Goal: Transaction & Acquisition: Book appointment/travel/reservation

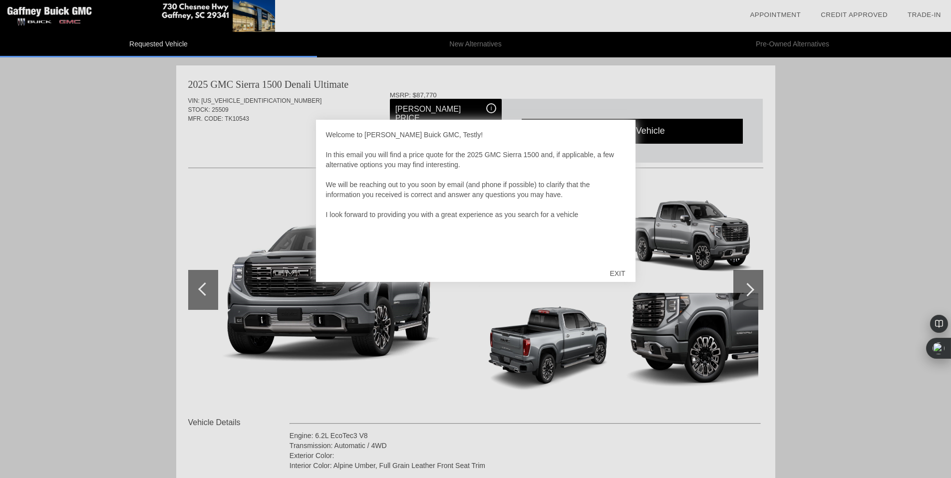
click at [617, 273] on div "EXIT" at bounding box center [616, 273] width 35 height 30
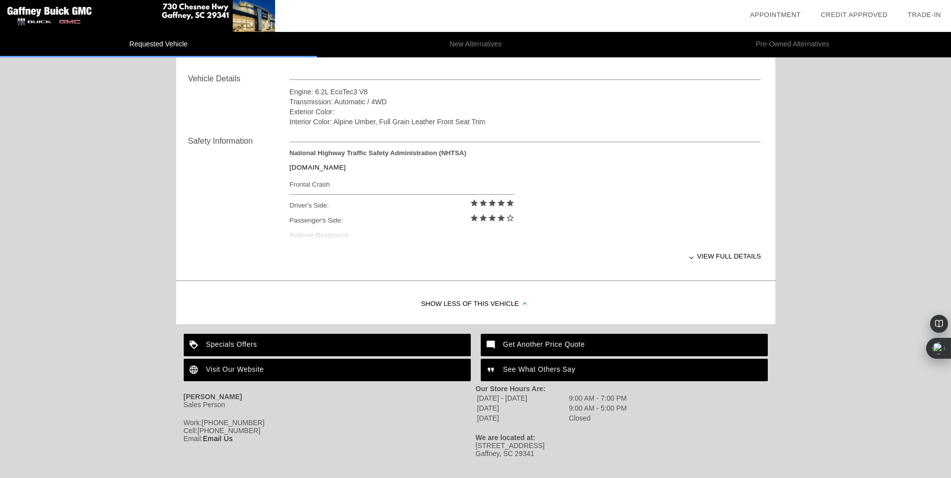
scroll to position [343, 0]
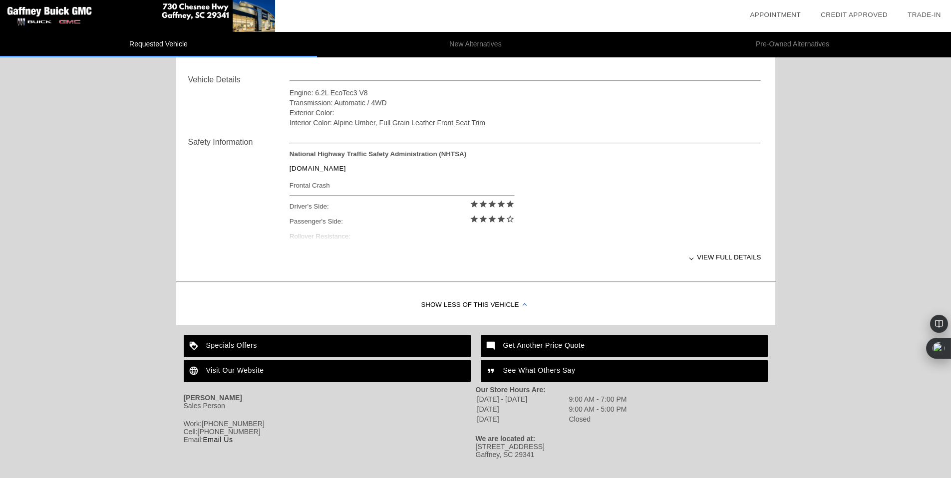
click at [722, 255] on div "View full details" at bounding box center [525, 257] width 472 height 24
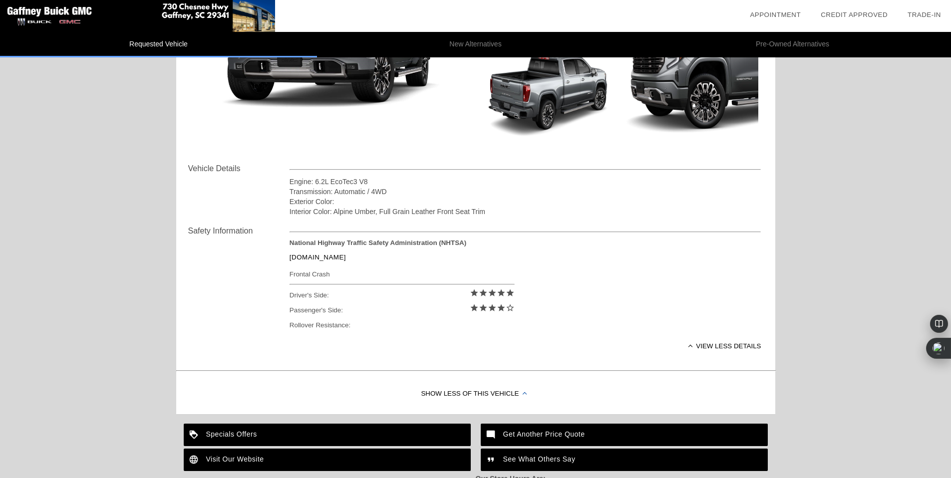
scroll to position [0, 0]
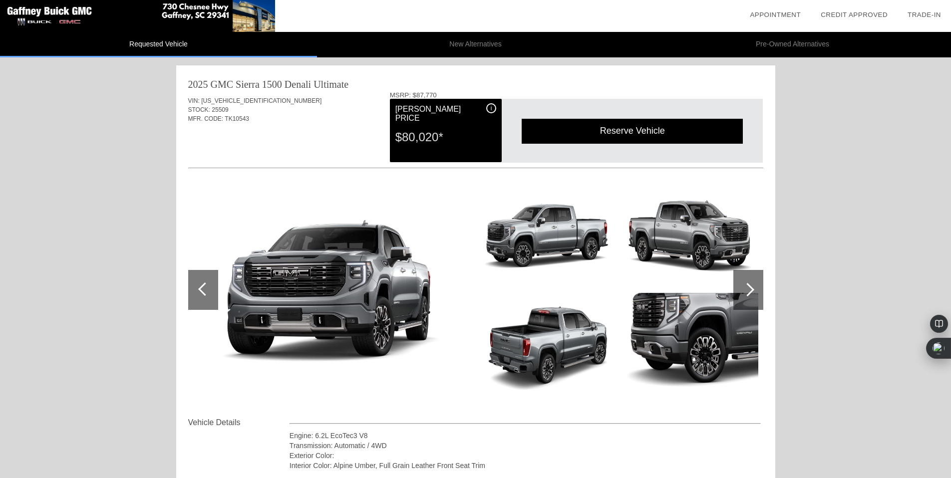
click at [625, 128] on div "Reserve Vehicle" at bounding box center [631, 131] width 221 height 24
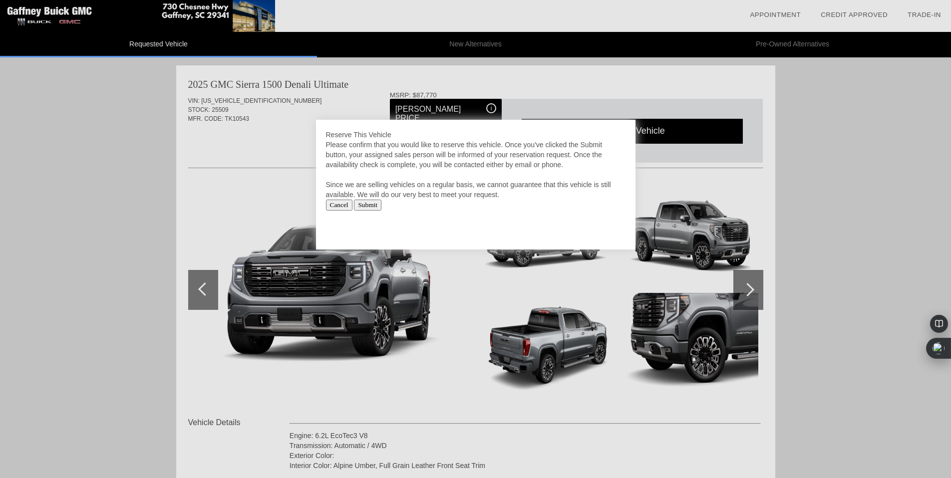
click at [342, 210] on input "Cancel" at bounding box center [339, 205] width 26 height 11
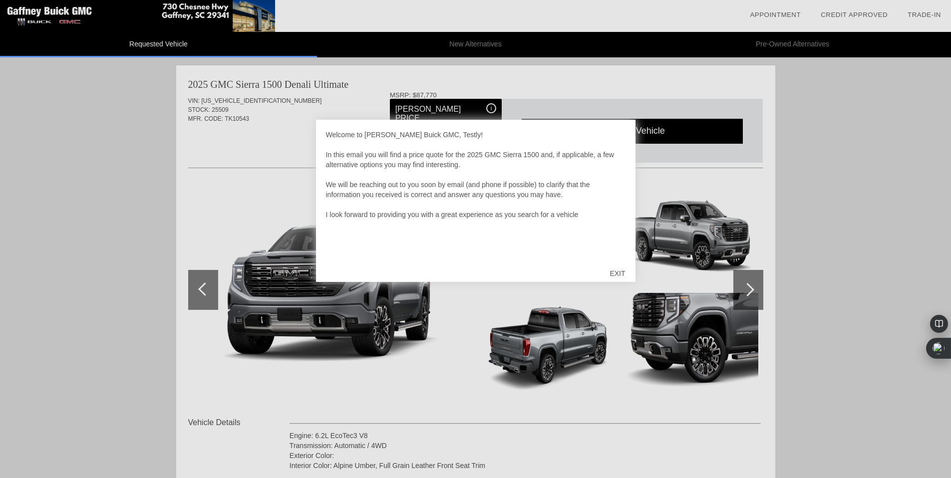
click at [619, 270] on div "EXIT" at bounding box center [616, 273] width 35 height 30
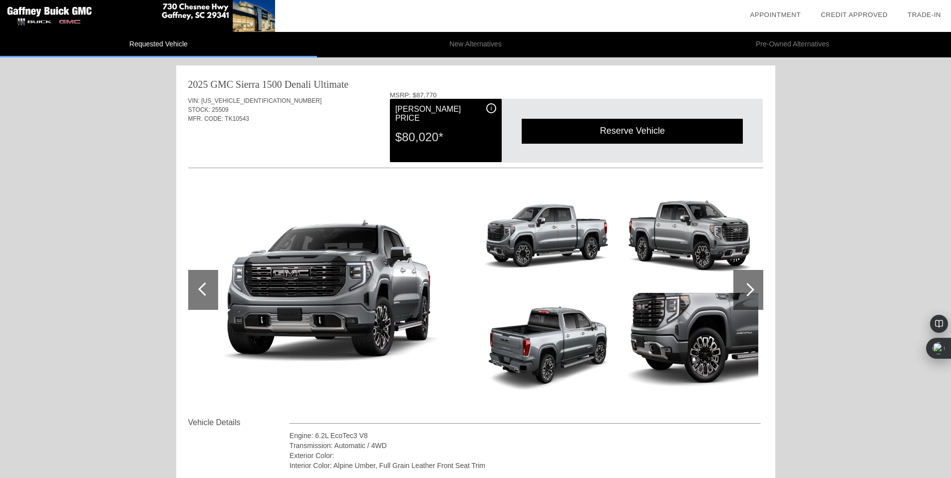
click at [489, 109] on div "i" at bounding box center [491, 108] width 10 height 10
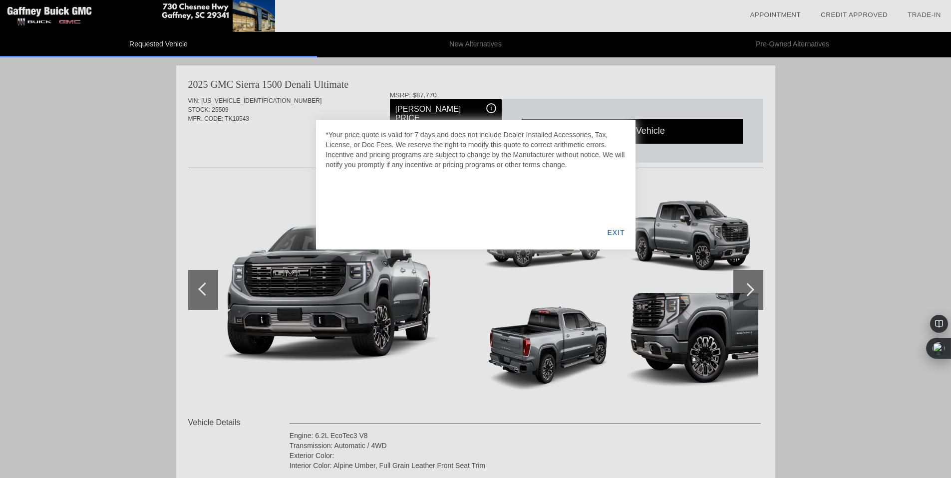
click at [611, 232] on div "EXIT" at bounding box center [615, 233] width 38 height 34
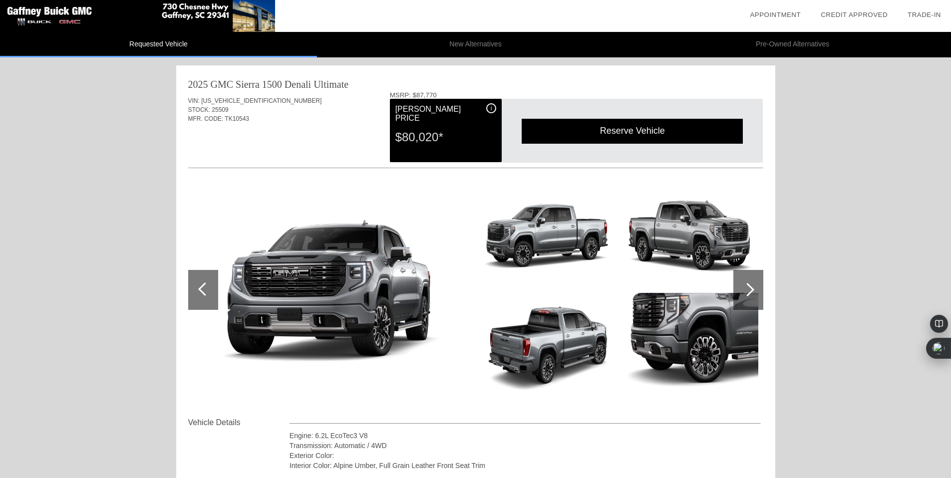
click at [489, 107] on div "i" at bounding box center [491, 108] width 10 height 10
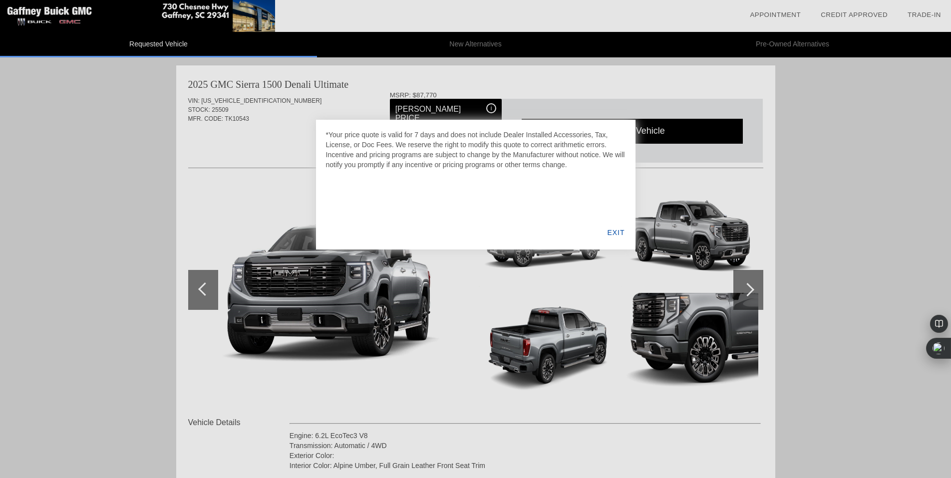
click at [613, 236] on div "EXIT" at bounding box center [615, 233] width 38 height 34
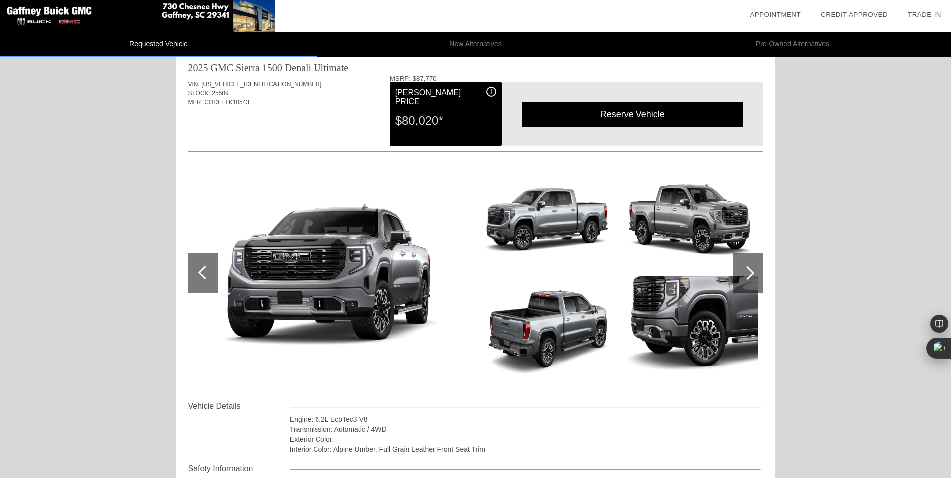
scroll to position [22, 0]
